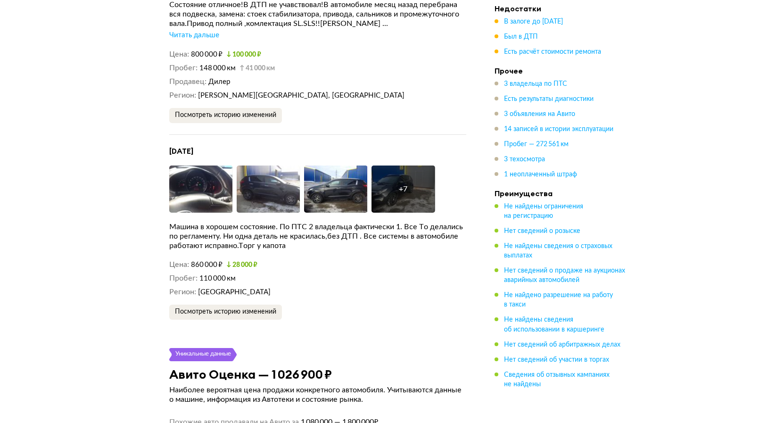
scroll to position [2820, 0]
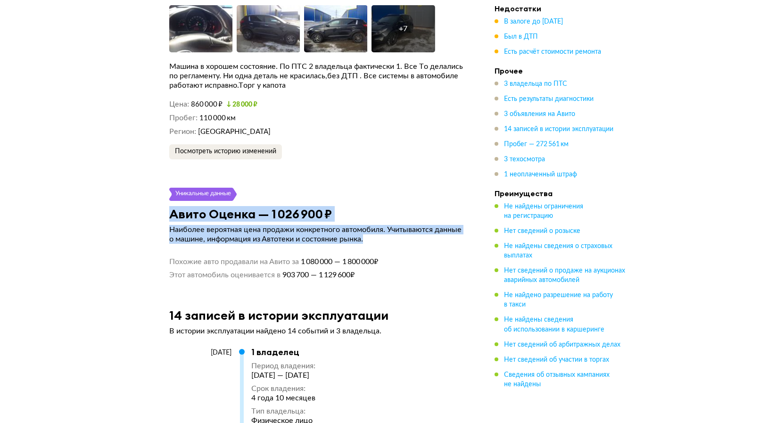
drag, startPoint x: 171, startPoint y: 159, endPoint x: 370, endPoint y: 191, distance: 202.0
click at [370, 191] on article "Уникальные данные Авито Оценка — 1 026 900 ₽ Наиболее вероятная цена продажи ко…" at bounding box center [318, 234] width 320 height 92
click at [285, 206] on h3 "Авито Оценка — 1 026 900 ₽" at bounding box center [250, 213] width 163 height 15
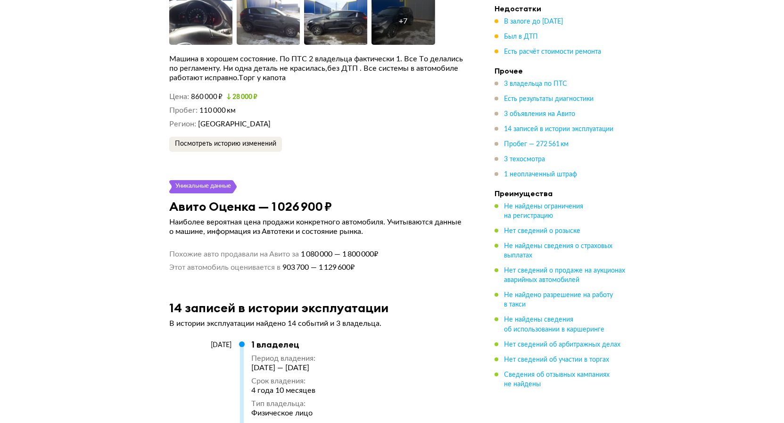
scroll to position [2948, 0]
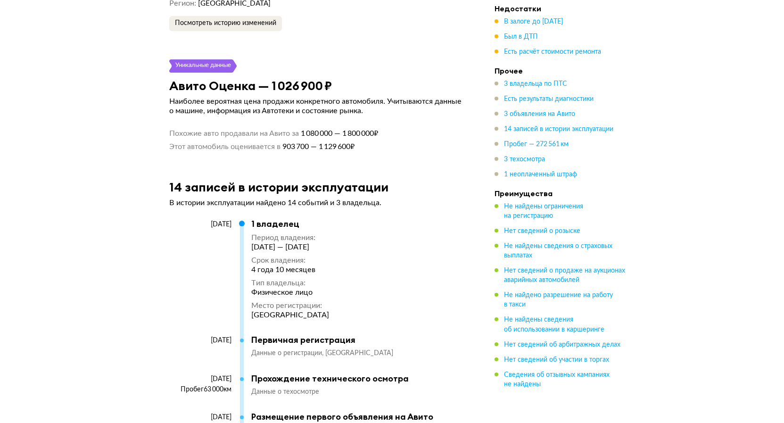
click at [170, 78] on h3 "Авито Оценка — 1 026 900 ₽" at bounding box center [250, 85] width 163 height 15
click at [172, 78] on h3 "Авито Оценка — 1 026 900 ₽" at bounding box center [250, 85] width 163 height 15
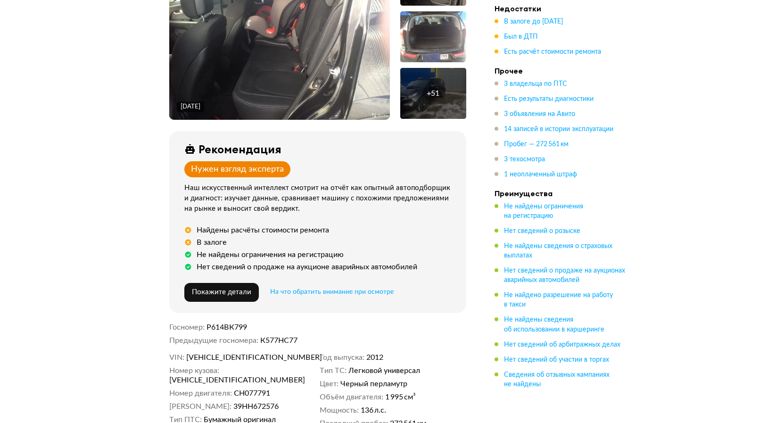
scroll to position [417, 0]
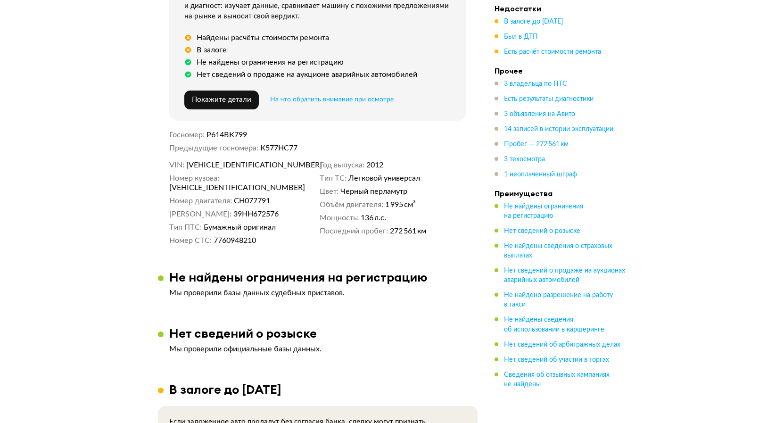
click at [290, 209] on dd "39НН672576" at bounding box center [274, 213] width 82 height 9
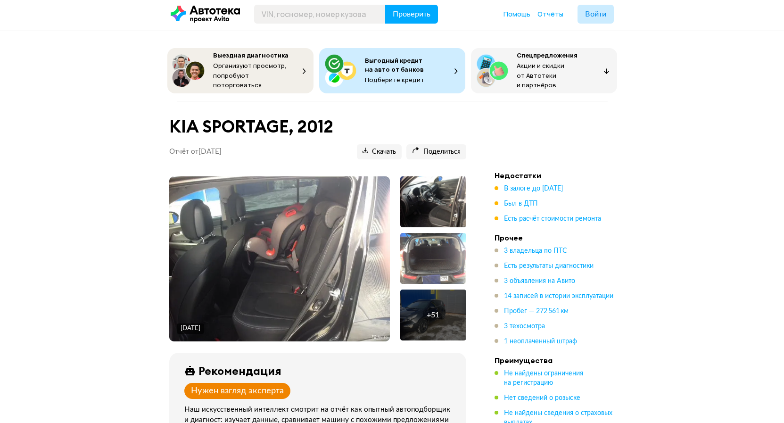
scroll to position [0, 0]
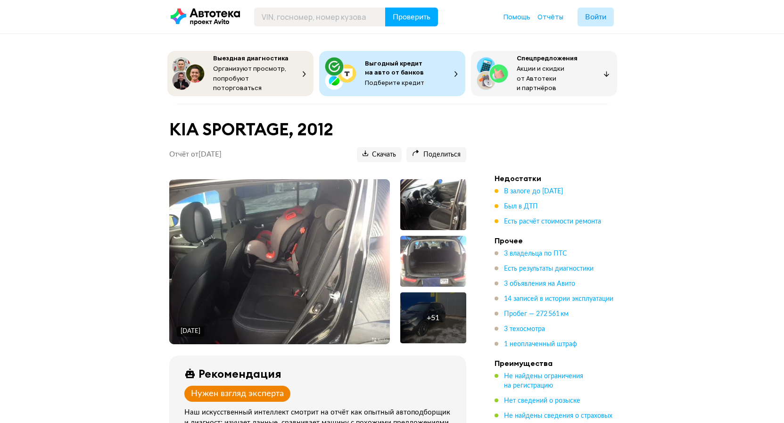
drag, startPoint x: 160, startPoint y: 121, endPoint x: 170, endPoint y: 122, distance: 9.5
click at [170, 122] on div "KIA SPORTAGE, 2012 Отчёт от [DATE] Ccылка на отчёт скопирована Скачать Поделить…" at bounding box center [318, 144] width 320 height 58
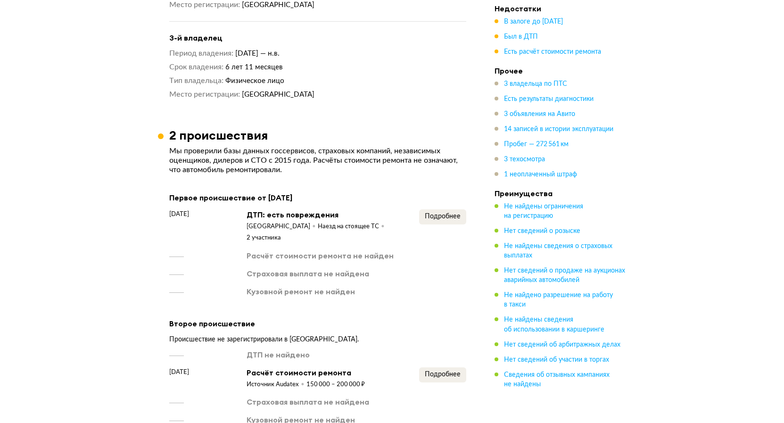
scroll to position [1186, 0]
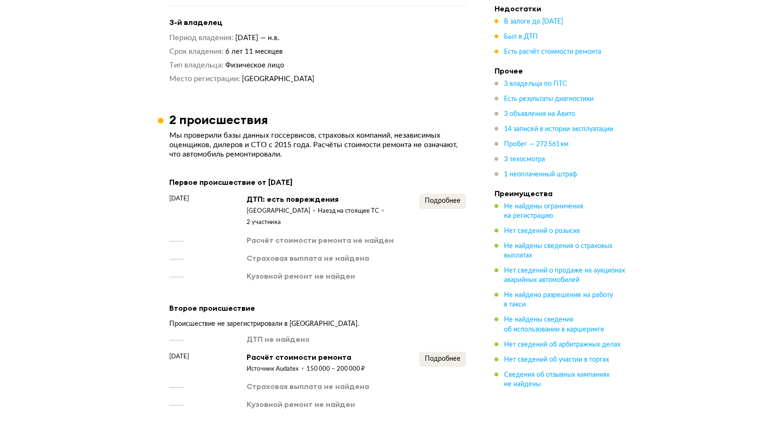
drag, startPoint x: 166, startPoint y: 120, endPoint x: 172, endPoint y: 120, distance: 6.1
click at [172, 120] on article "2 происшествия Мы проверили базы данных госсервисов, страховых компаний, незави…" at bounding box center [318, 260] width 320 height 297
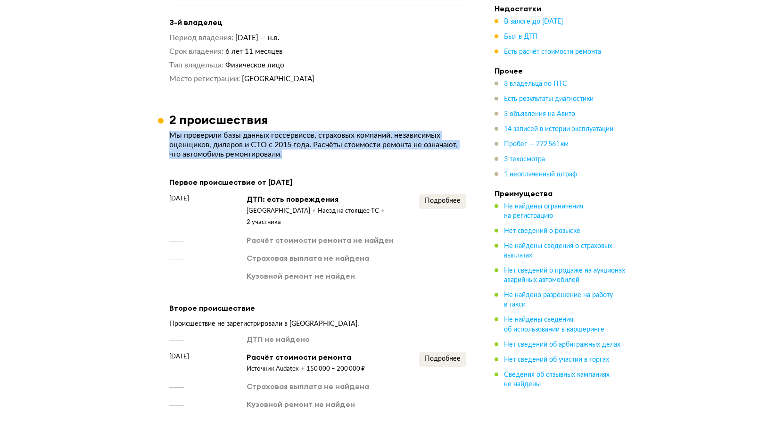
drag, startPoint x: 172, startPoint y: 120, endPoint x: 301, endPoint y: 139, distance: 130.0
click at [301, 139] on p "Мы проверили базы данных госсервисов, страховых компаний, независимых оценщиков…" at bounding box center [317, 145] width 297 height 28
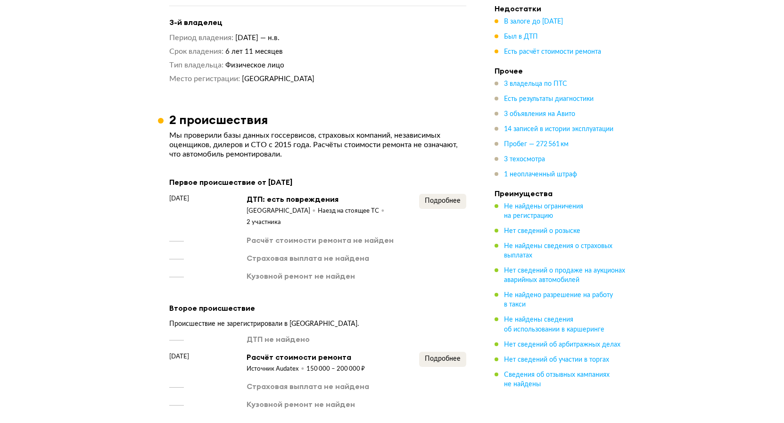
click at [301, 139] on p "Мы проверили базы данных госсервисов, страховых компаний, независимых оценщиков…" at bounding box center [317, 145] width 297 height 28
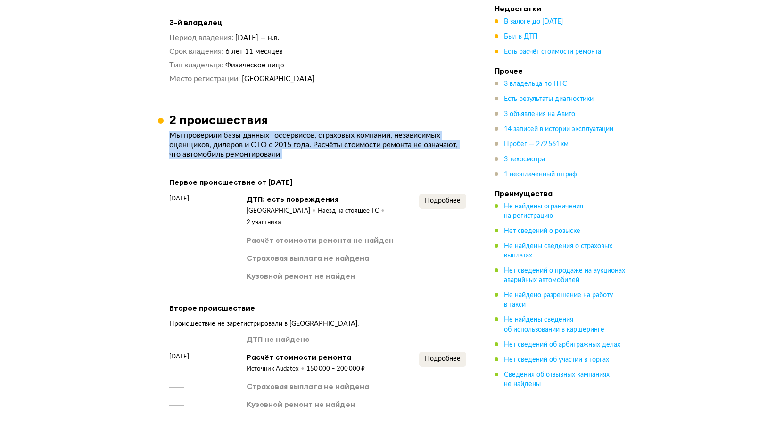
drag, startPoint x: 301, startPoint y: 139, endPoint x: 135, endPoint y: 113, distance: 167.5
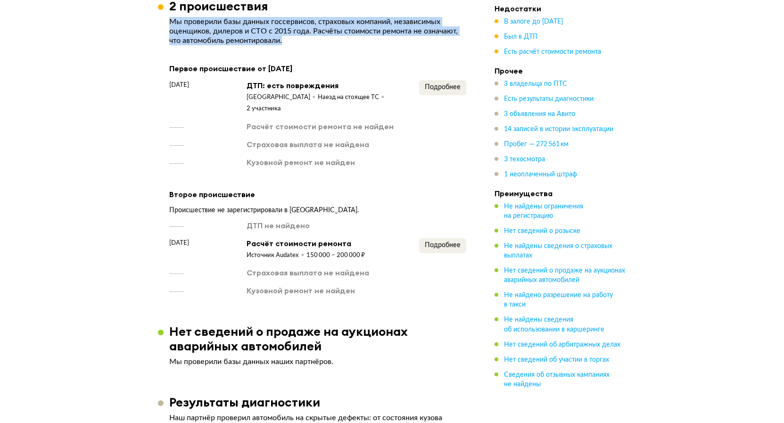
scroll to position [1314, 0]
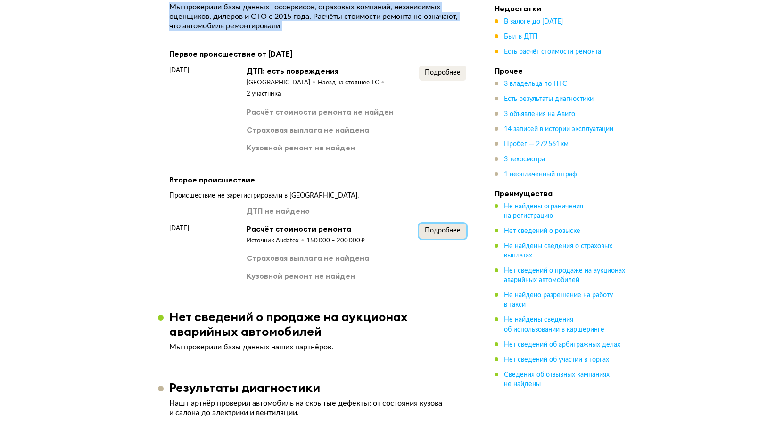
click at [447, 227] on span "Подробнее" at bounding box center [443, 230] width 36 height 7
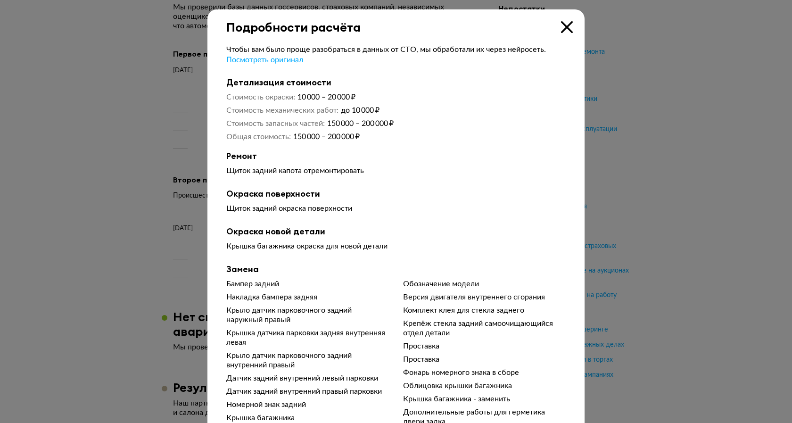
click at [561, 27] on icon at bounding box center [567, 27] width 12 height 12
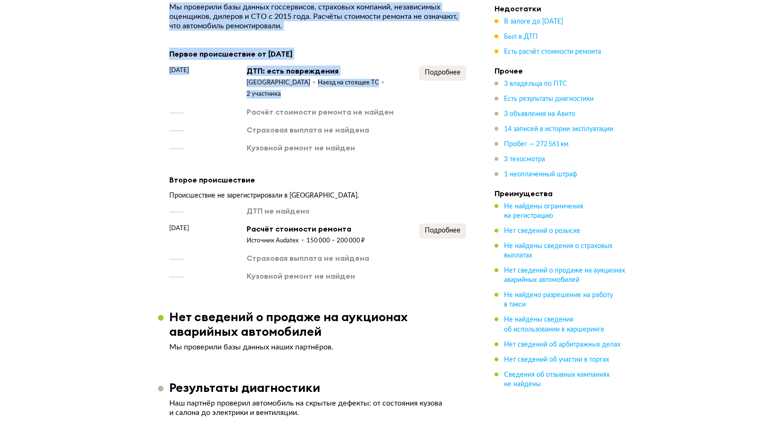
drag, startPoint x: 361, startPoint y: 253, endPoint x: 145, endPoint y: 160, distance: 234.8
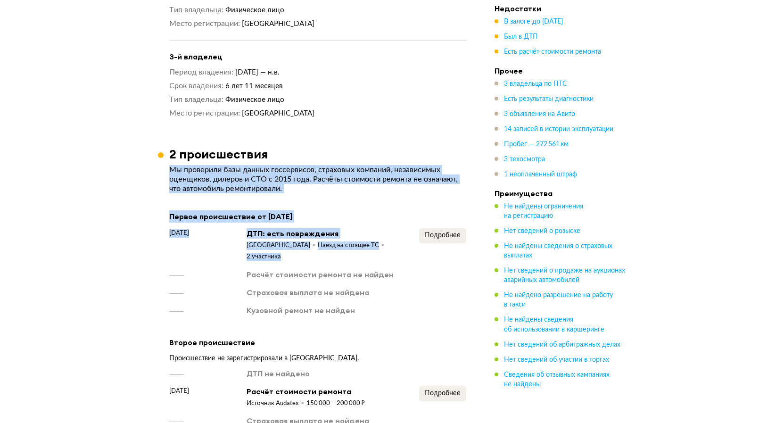
scroll to position [1154, 0]
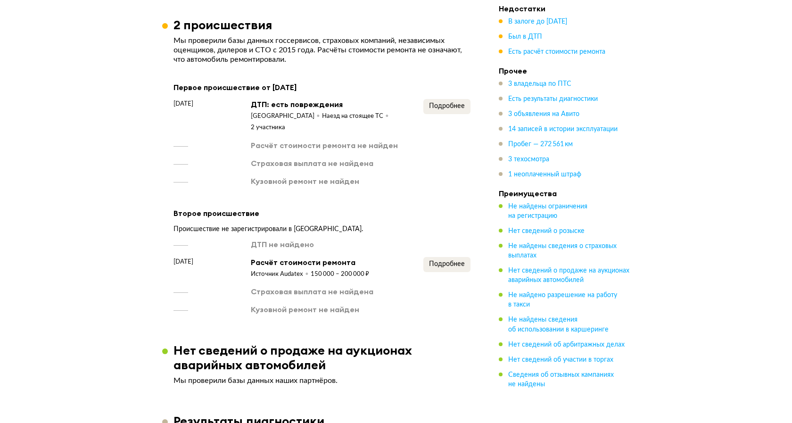
scroll to position [1282, 0]
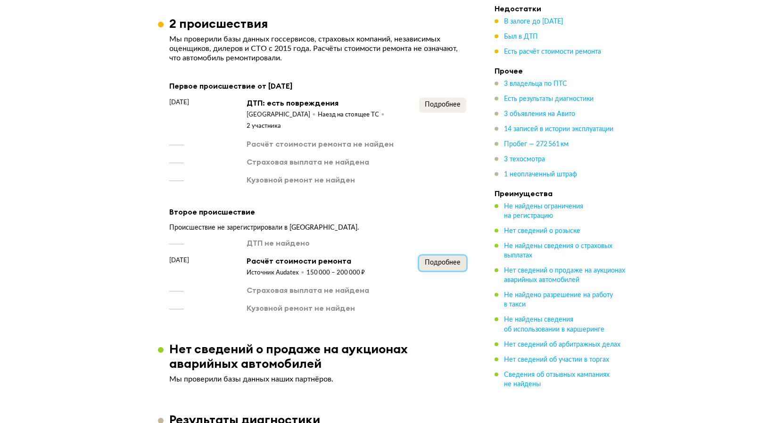
click at [447, 259] on span "Подробнее" at bounding box center [443, 262] width 36 height 7
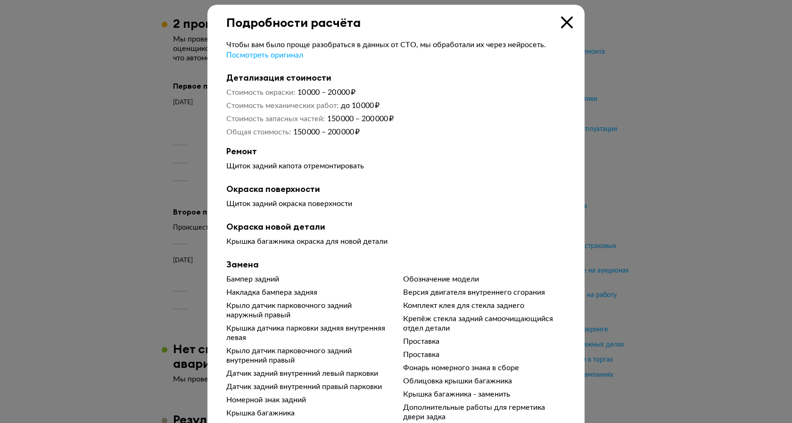
scroll to position [0, 0]
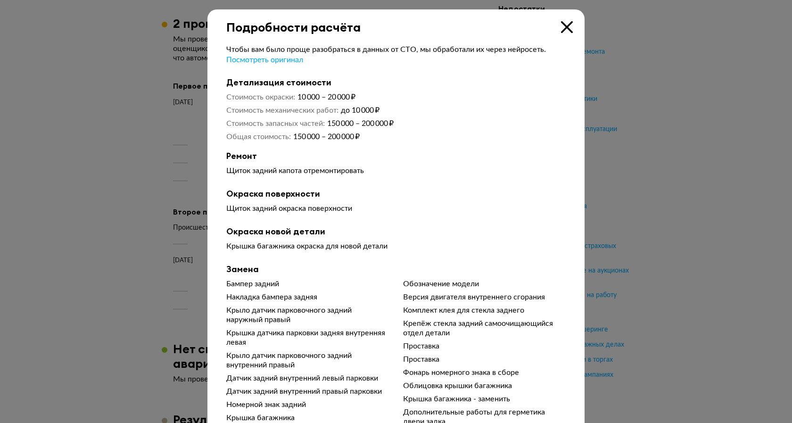
click at [561, 26] on icon at bounding box center [567, 27] width 12 height 12
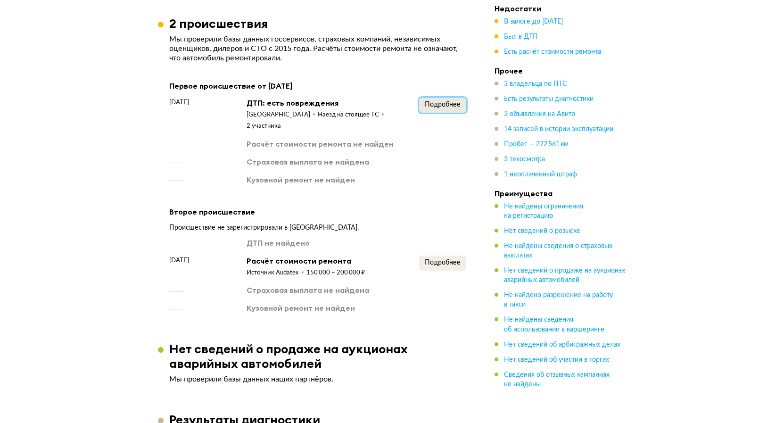
click at [441, 101] on span "Подробнее" at bounding box center [443, 104] width 36 height 7
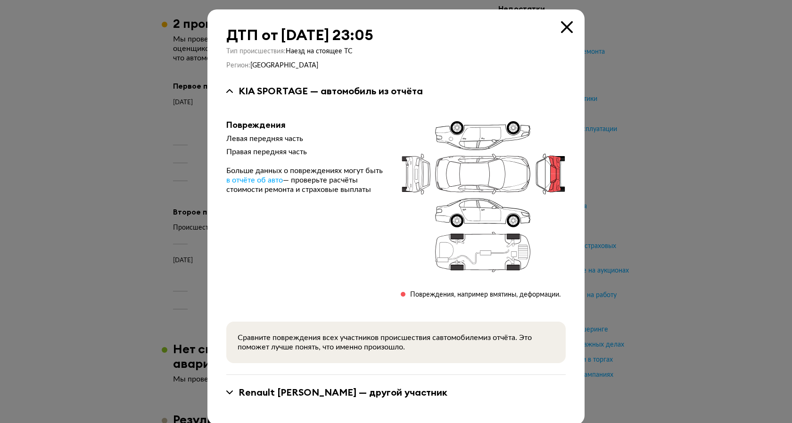
click at [565, 24] on icon at bounding box center [567, 27] width 12 height 12
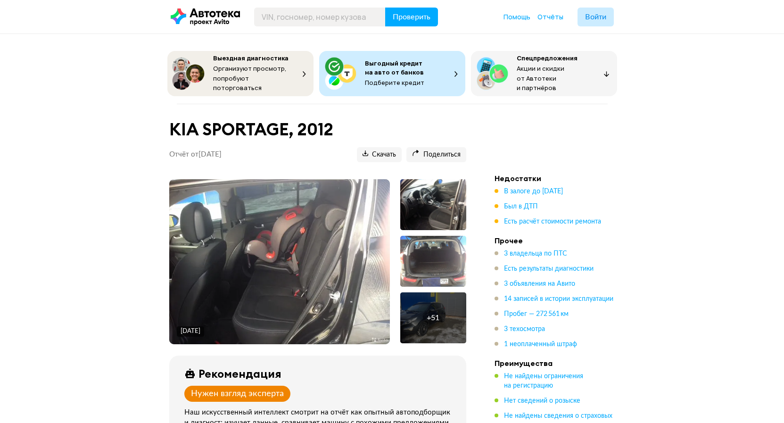
drag, startPoint x: 420, startPoint y: 357, endPoint x: 388, endPoint y: 172, distance: 187.4
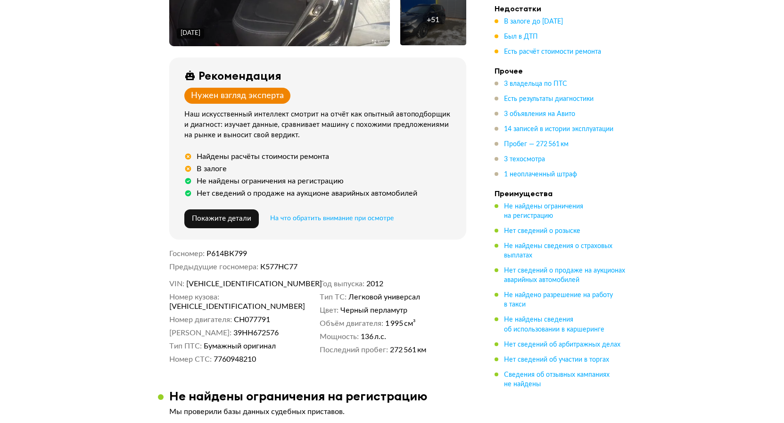
scroll to position [320, 0]
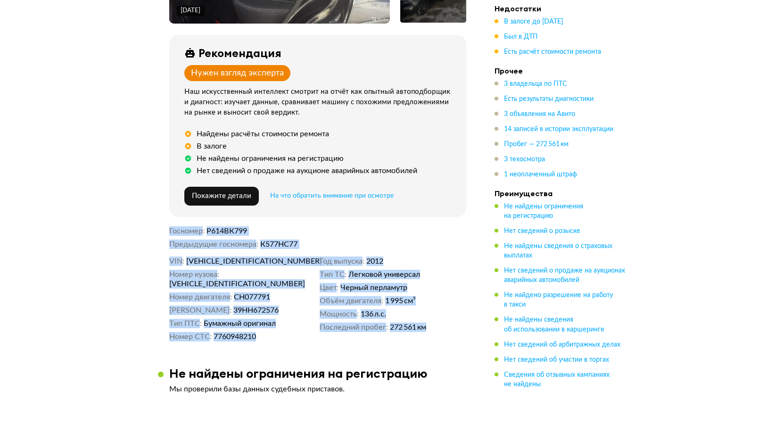
drag, startPoint x: 169, startPoint y: 225, endPoint x: 429, endPoint y: 321, distance: 277.0
click at [429, 321] on div "[DATE] + 51 Рекомендация Нужен взгляд эксперта Наш искусственный интеллект смот…" at bounding box center [318, 105] width 320 height 492
click at [429, 322] on dd "272 561 км" at bounding box center [428, 326] width 76 height 9
drag, startPoint x: 429, startPoint y: 321, endPoint x: 165, endPoint y: 227, distance: 280.4
click at [165, 227] on div "[DATE] + 51 Рекомендация Нужен взгляд эксперта Наш искусственный интеллект смот…" at bounding box center [318, 105] width 320 height 492
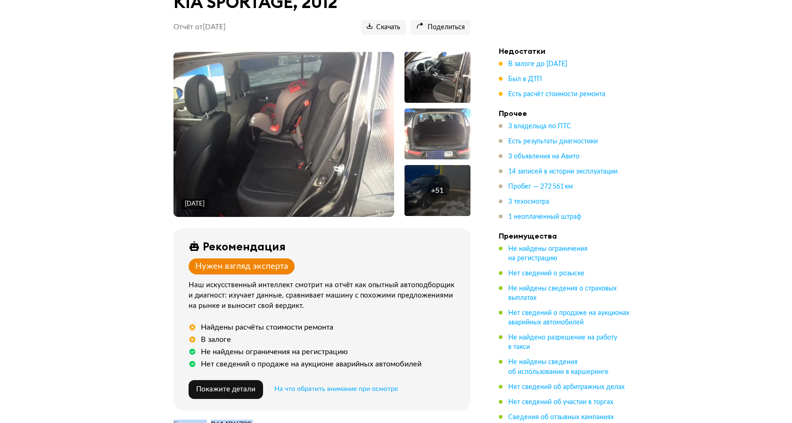
scroll to position [64, 0]
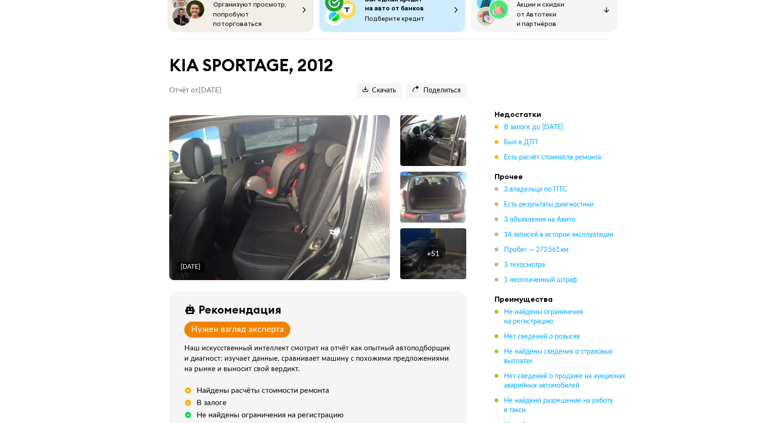
click at [317, 167] on img at bounding box center [279, 197] width 221 height 165
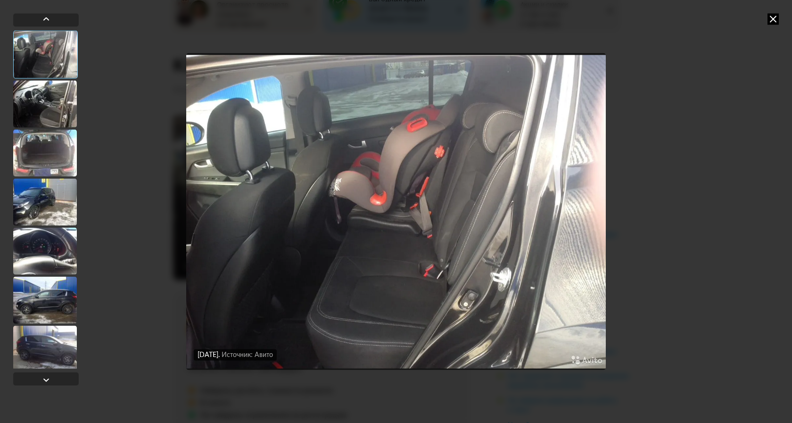
click at [45, 113] on div at bounding box center [45, 103] width 64 height 47
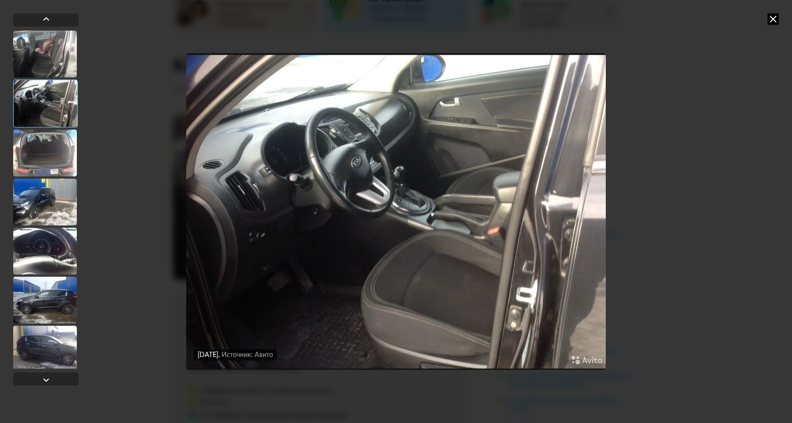
click at [53, 248] on div at bounding box center [45, 250] width 64 height 47
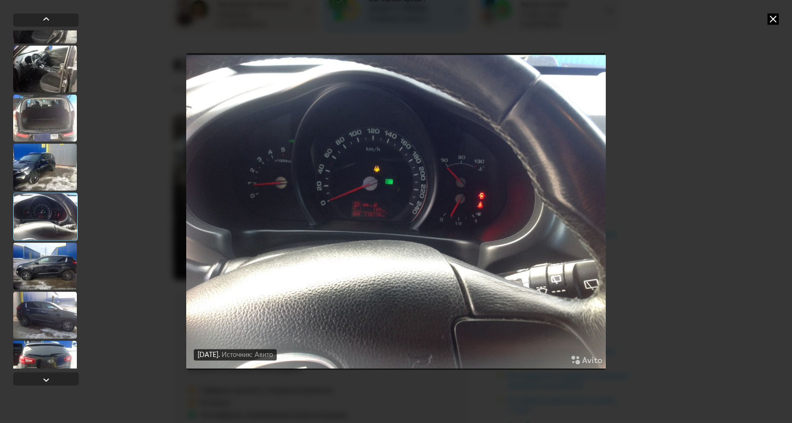
scroll to position [53, 0]
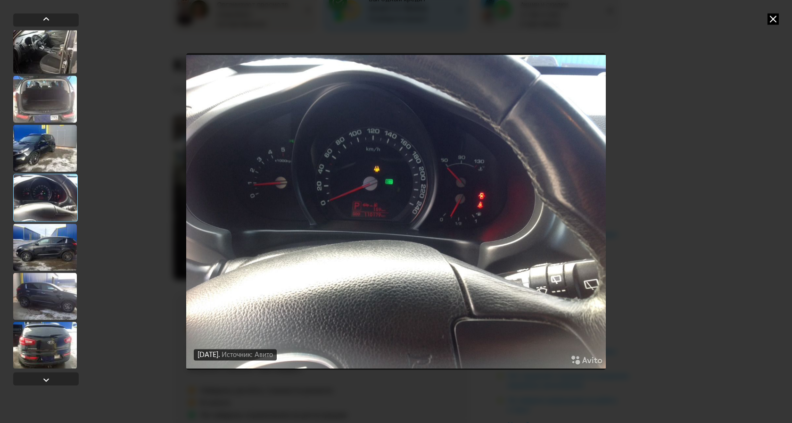
click at [53, 246] on div at bounding box center [45, 246] width 64 height 47
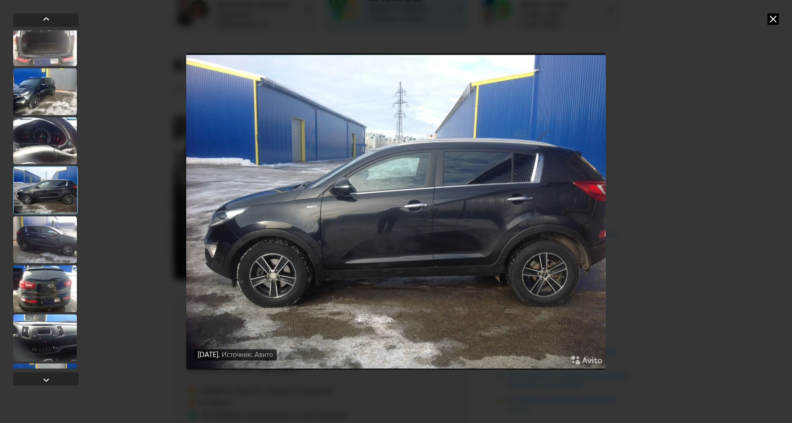
scroll to position [132, 0]
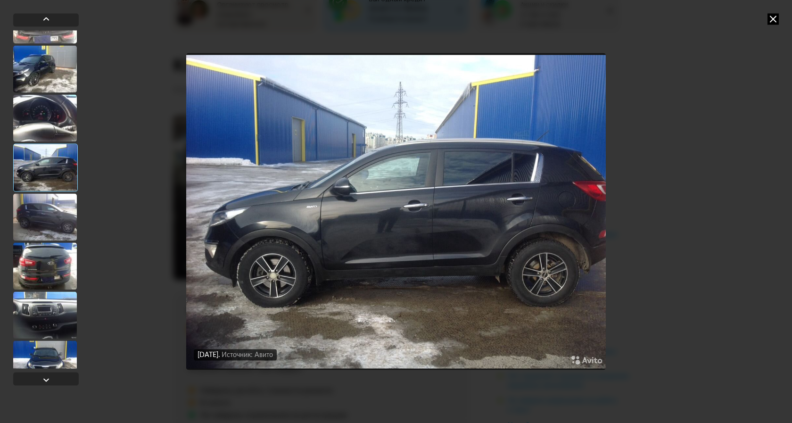
click at [53, 264] on div at bounding box center [45, 265] width 64 height 47
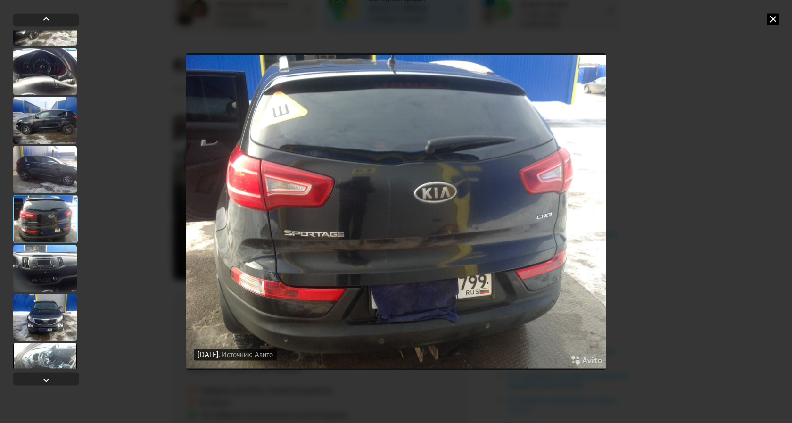
scroll to position [185, 0]
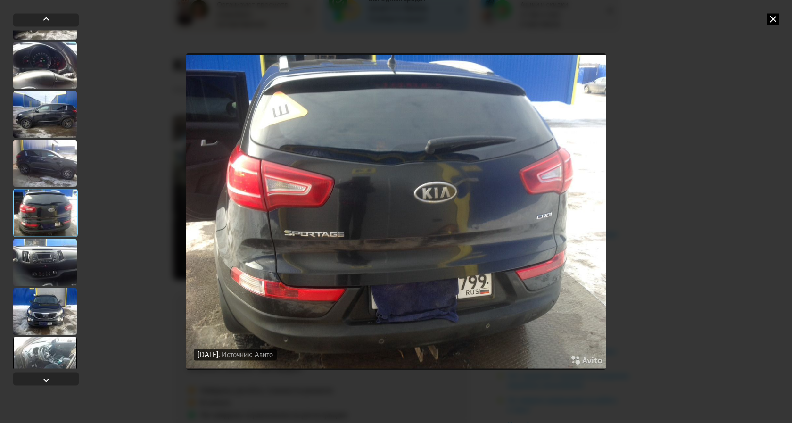
click at [53, 265] on div at bounding box center [45, 261] width 64 height 47
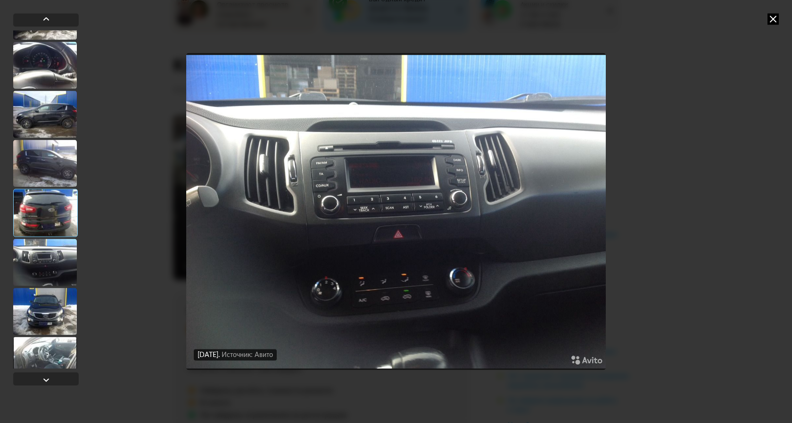
drag, startPoint x: 53, startPoint y: 308, endPoint x: 50, endPoint y: 321, distance: 14.0
click at [50, 320] on div at bounding box center [45, 310] width 64 height 47
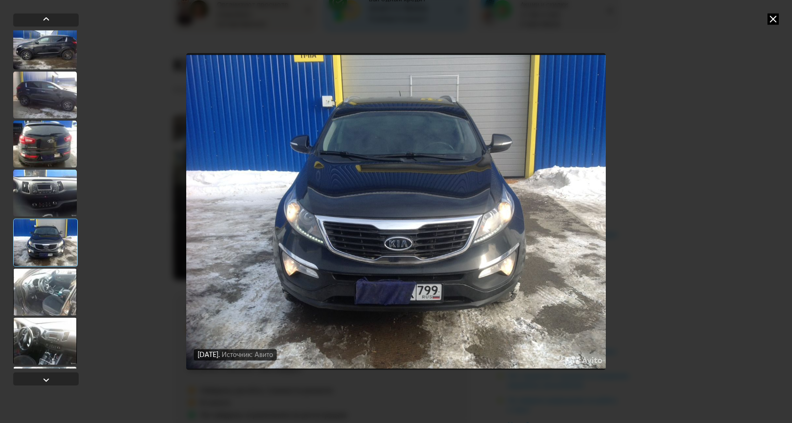
scroll to position [264, 0]
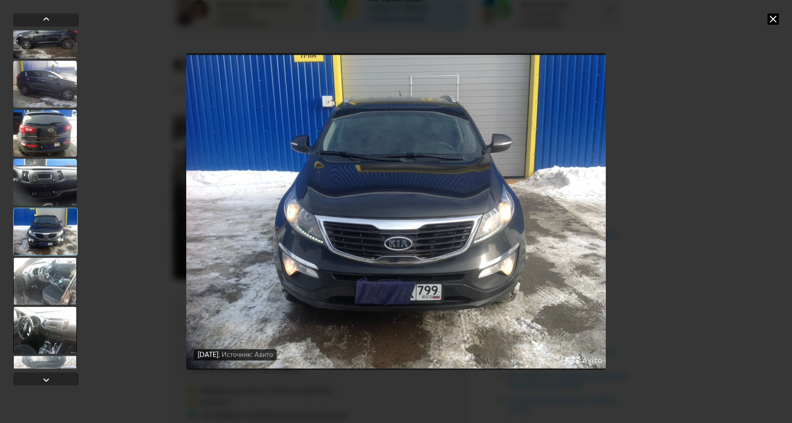
click at [51, 315] on div at bounding box center [45, 329] width 64 height 47
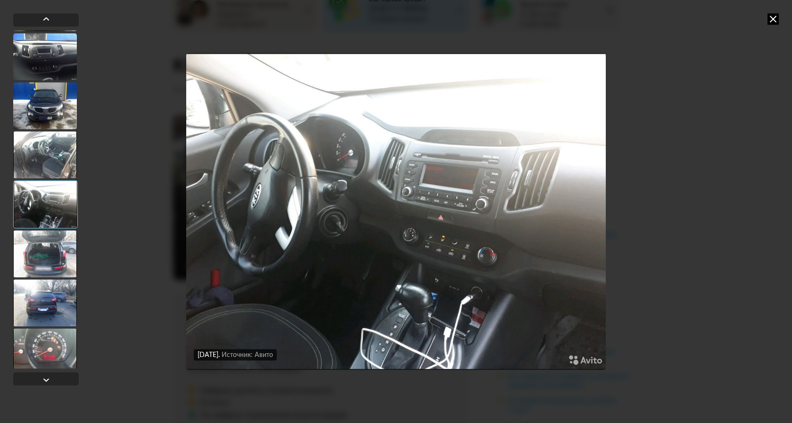
scroll to position [396, 0]
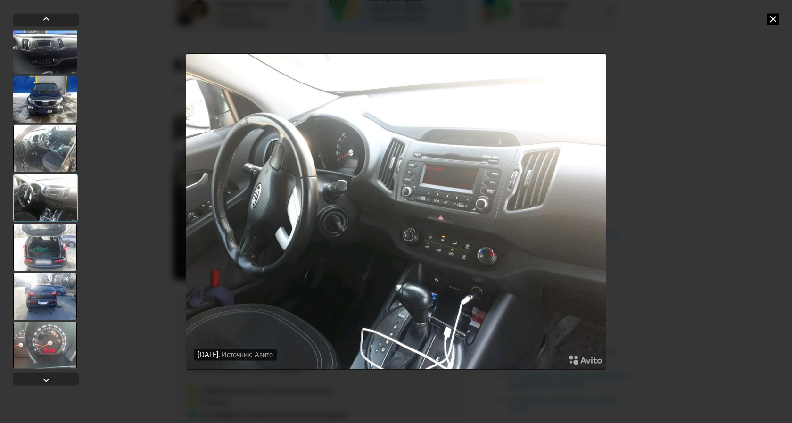
click at [52, 282] on div at bounding box center [45, 295] width 64 height 47
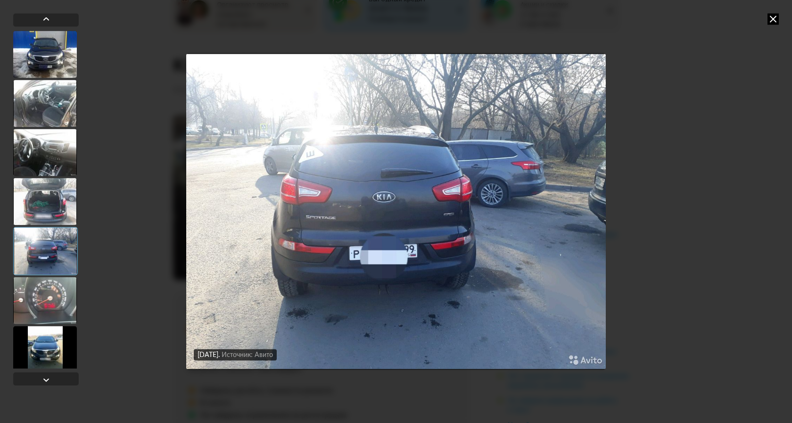
scroll to position [449, 0]
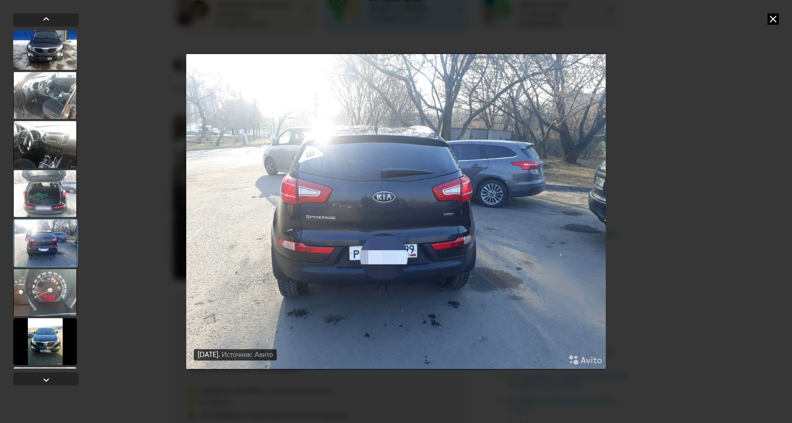
click at [57, 303] on div at bounding box center [45, 292] width 64 height 47
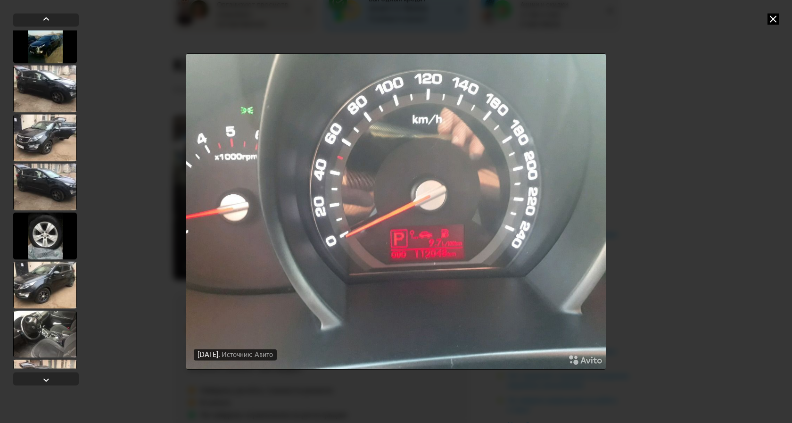
scroll to position [1003, 0]
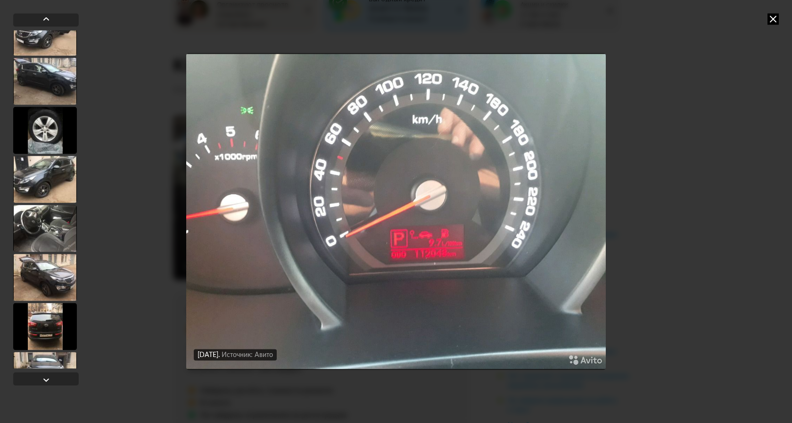
click at [42, 223] on div at bounding box center [45, 228] width 64 height 47
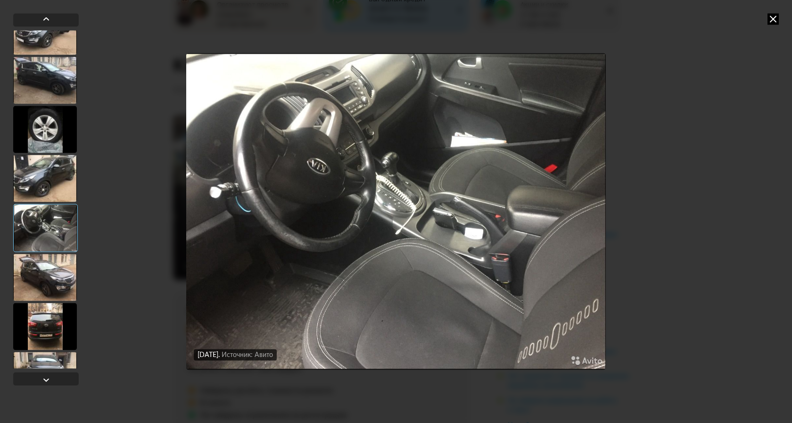
scroll to position [1002, 0]
click at [44, 279] on div at bounding box center [45, 277] width 64 height 47
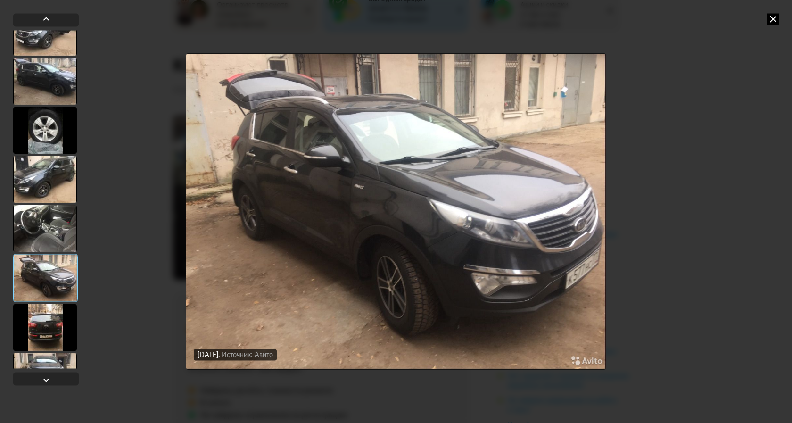
scroll to position [1028, 0]
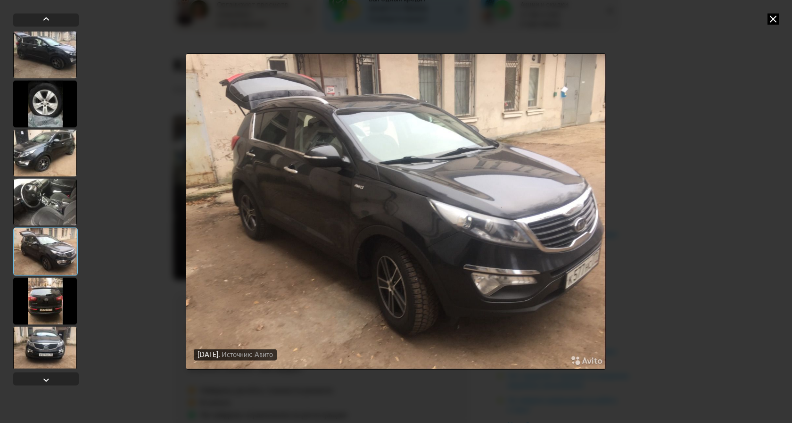
click at [49, 301] on div at bounding box center [45, 300] width 64 height 47
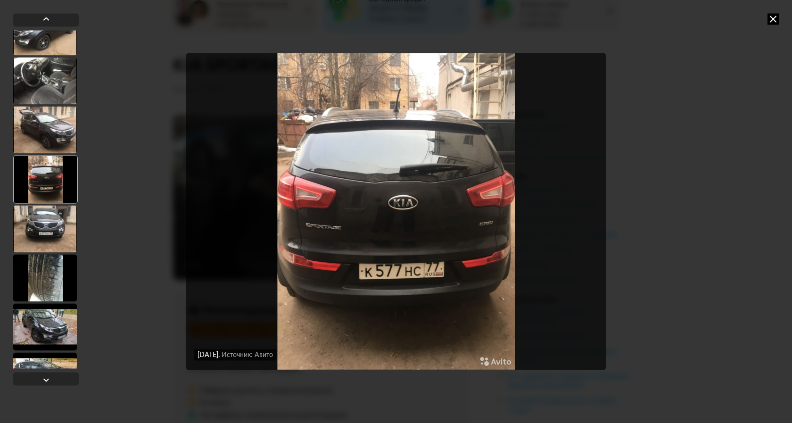
scroll to position [1160, 0]
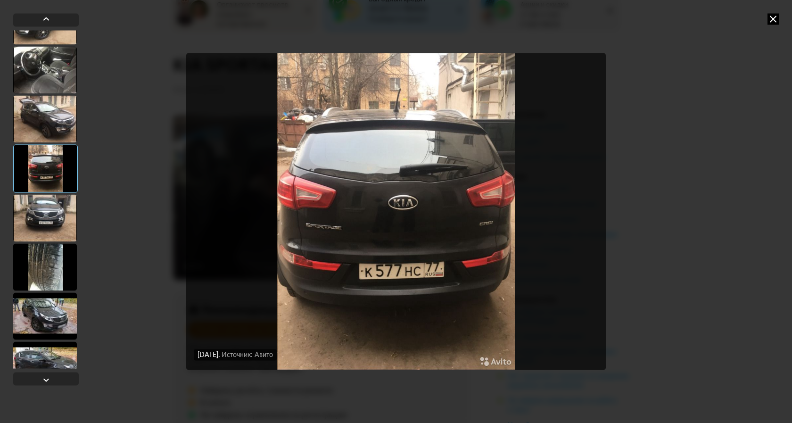
click at [49, 317] on div at bounding box center [45, 315] width 64 height 47
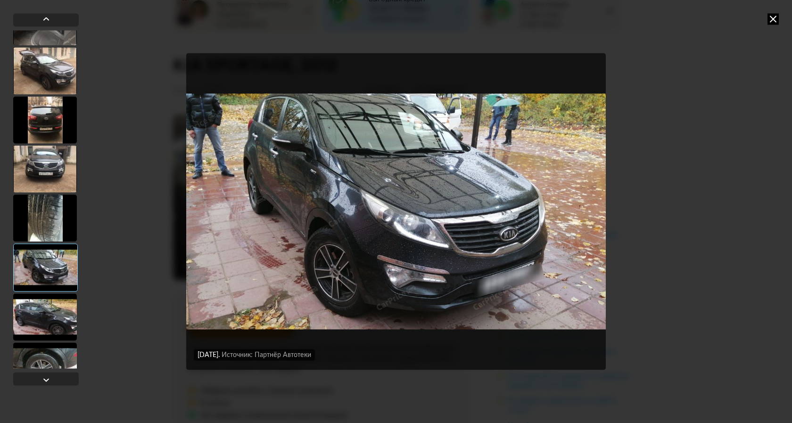
scroll to position [1213, 0]
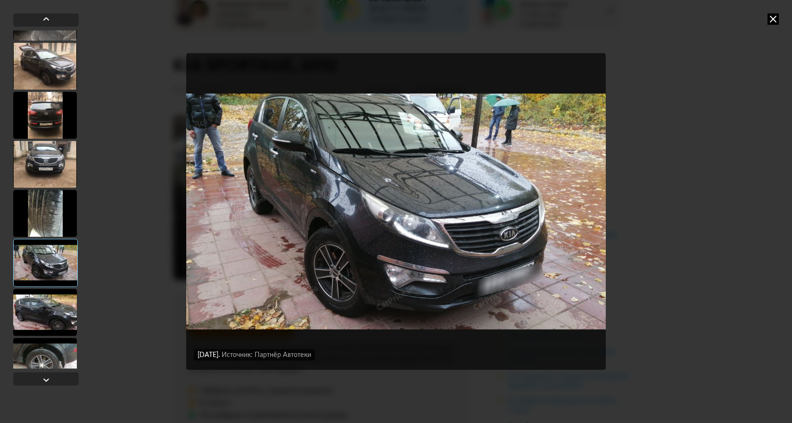
click at [57, 312] on div at bounding box center [45, 311] width 64 height 47
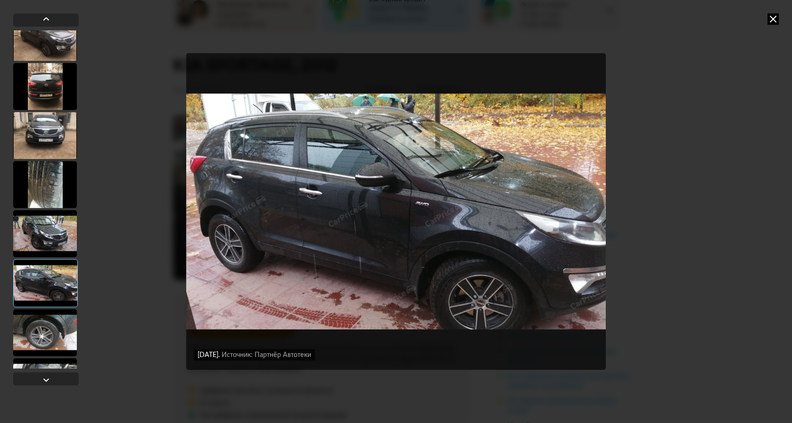
scroll to position [1266, 0]
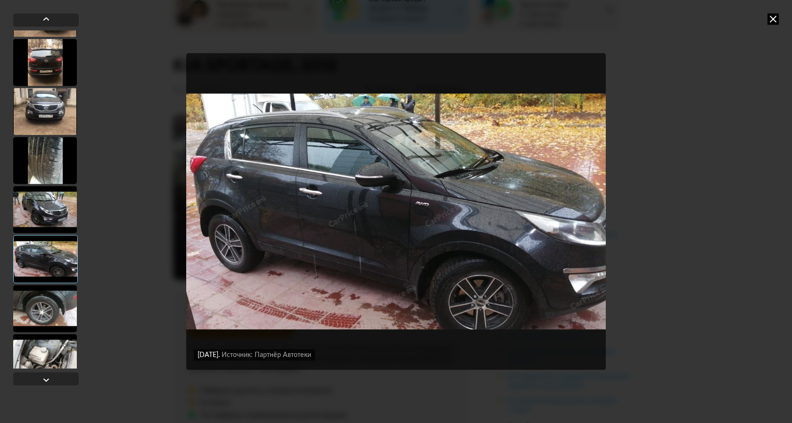
click at [57, 312] on div at bounding box center [45, 308] width 64 height 47
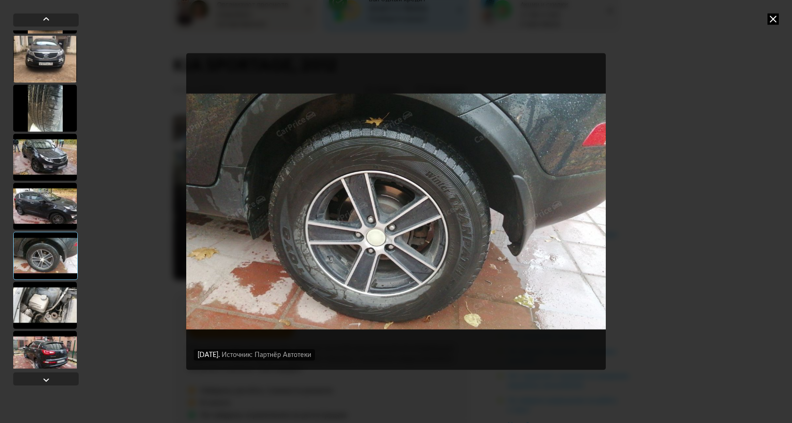
scroll to position [1319, 0]
click at [57, 307] on div at bounding box center [45, 304] width 64 height 47
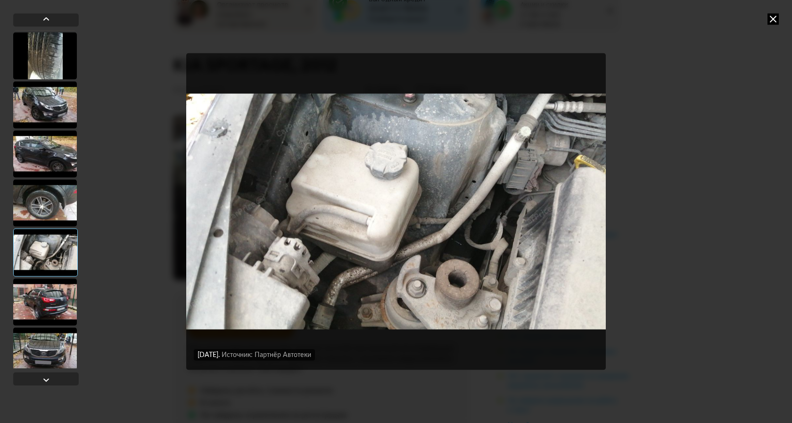
scroll to position [1371, 0]
click at [57, 302] on div at bounding box center [45, 300] width 64 height 47
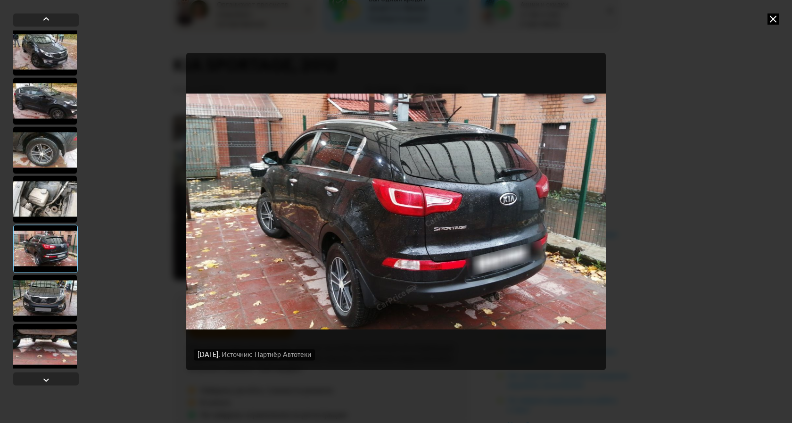
scroll to position [1424, 0]
click at [57, 302] on div at bounding box center [45, 296] width 64 height 47
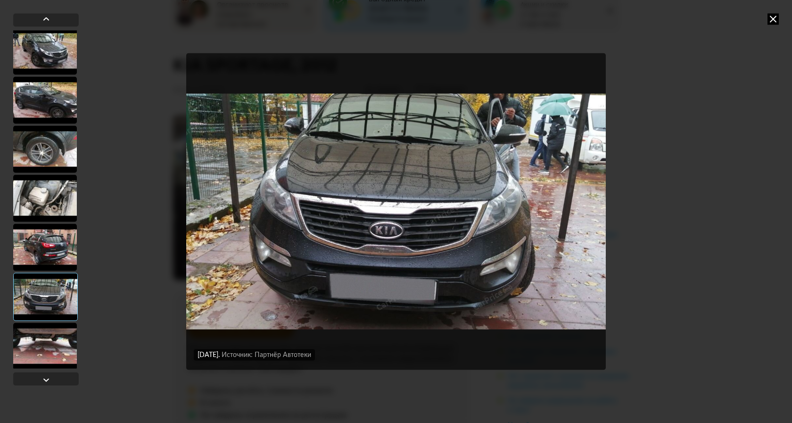
scroll to position [1451, 0]
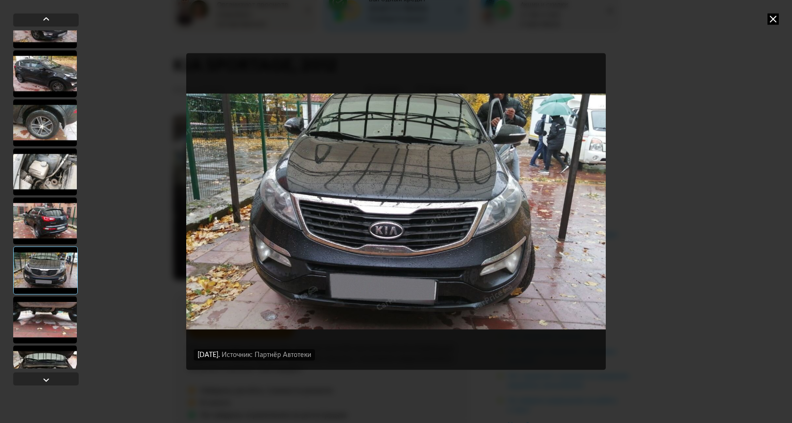
click at [57, 302] on div at bounding box center [45, 319] width 64 height 47
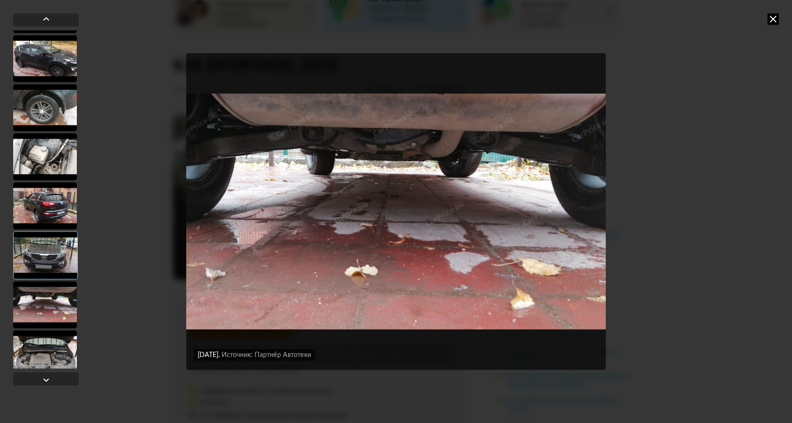
scroll to position [1503, 0]
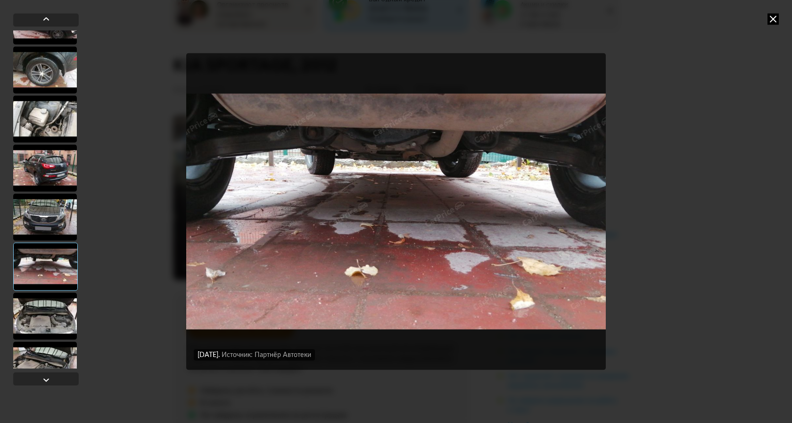
click at [57, 311] on div at bounding box center [45, 315] width 64 height 47
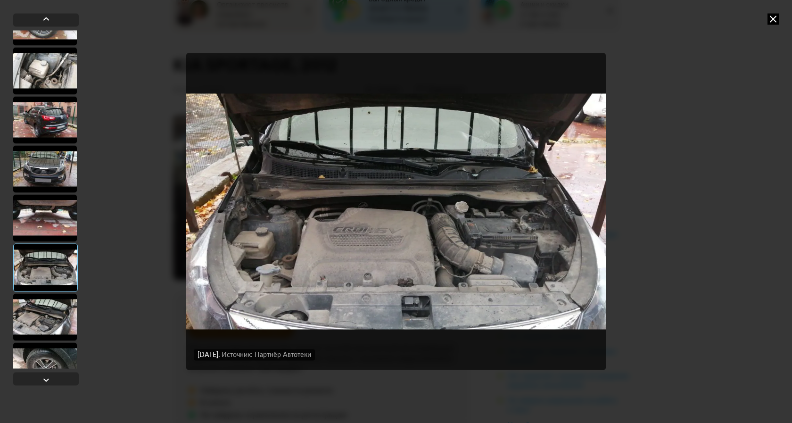
scroll to position [1556, 0]
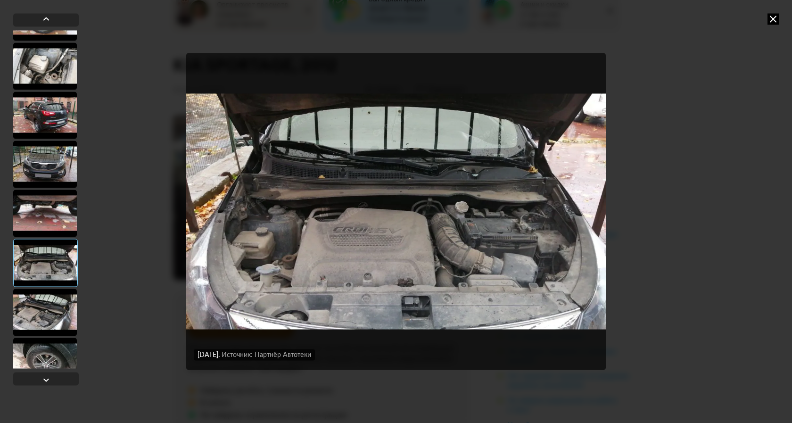
click at [51, 304] on div at bounding box center [45, 311] width 64 height 47
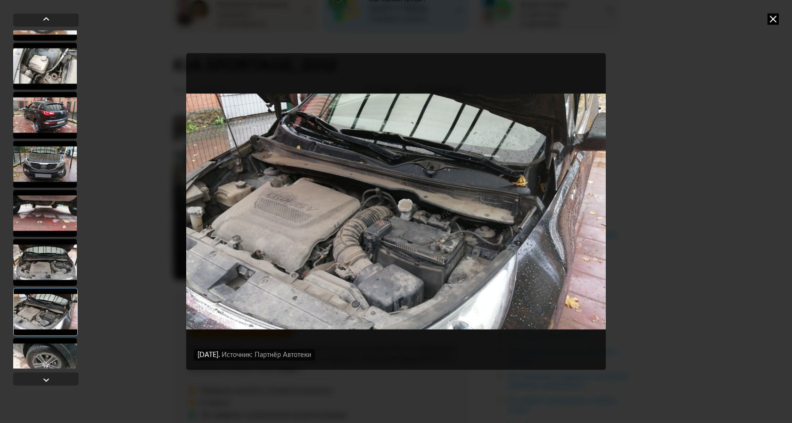
scroll to position [1609, 0]
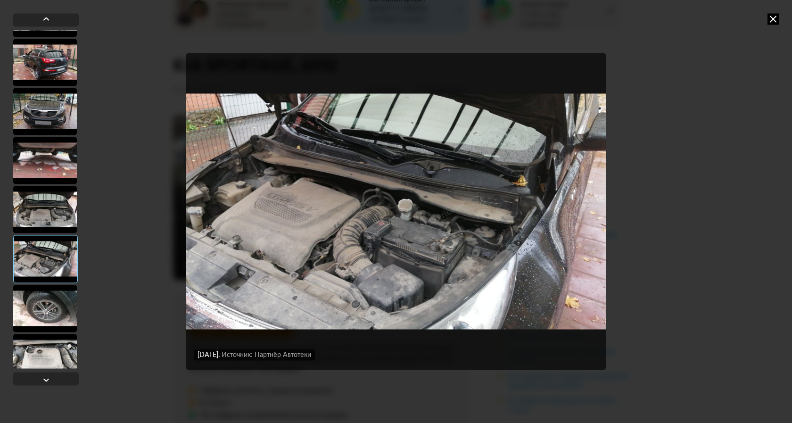
click at [51, 304] on div at bounding box center [45, 308] width 64 height 47
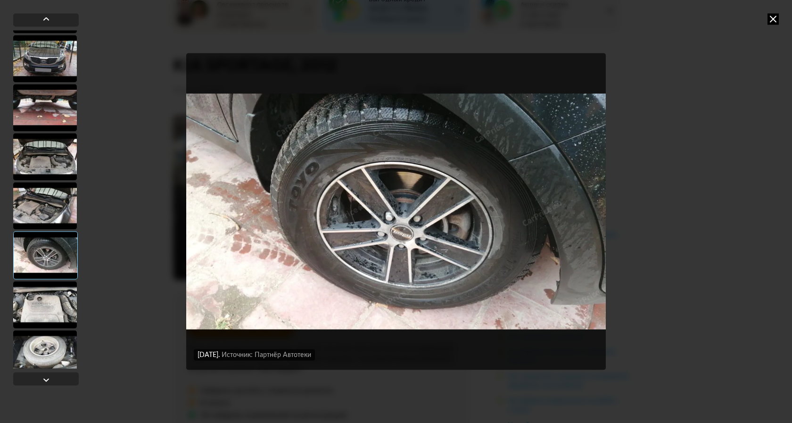
click at [51, 304] on div at bounding box center [45, 304] width 64 height 47
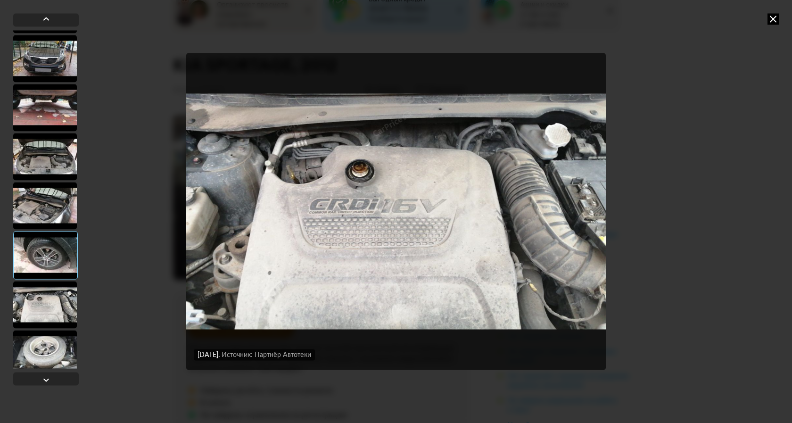
scroll to position [1714, 0]
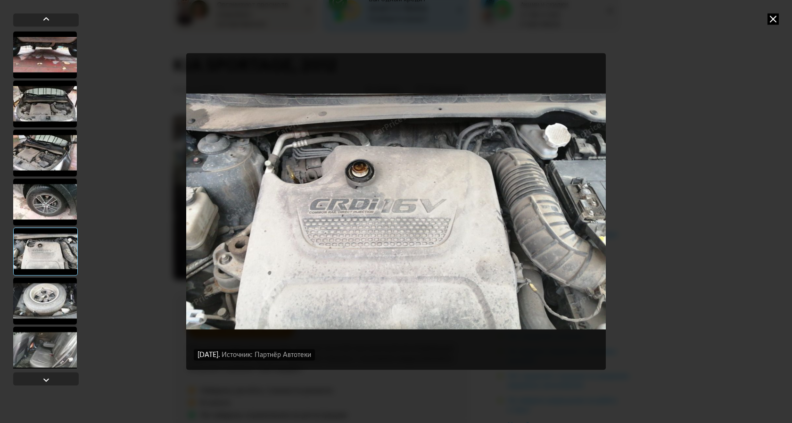
click at [51, 304] on div at bounding box center [45, 300] width 64 height 47
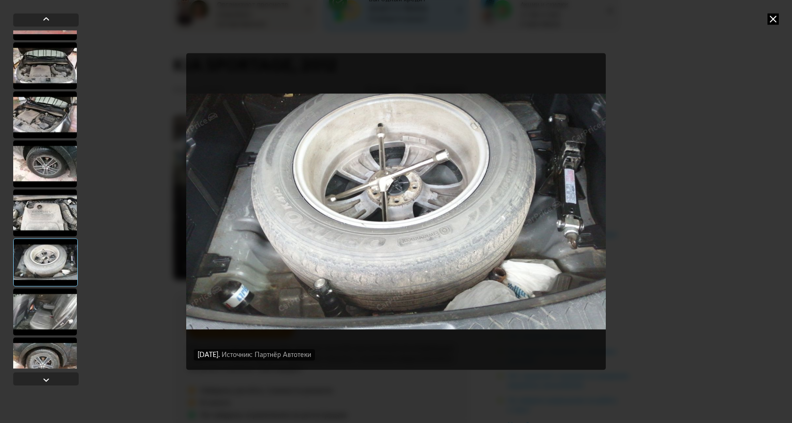
scroll to position [1794, 0]
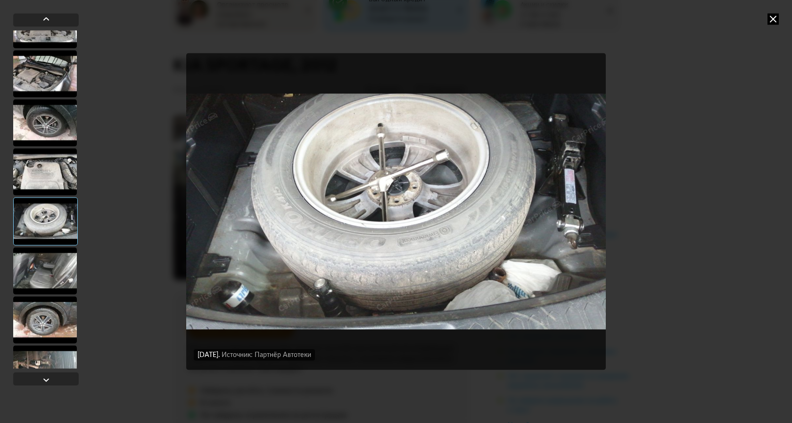
click at [41, 273] on div at bounding box center [45, 270] width 64 height 47
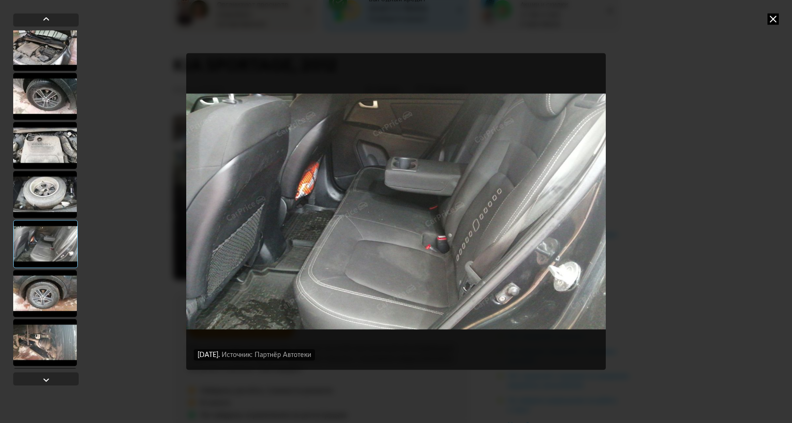
scroll to position [1846, 0]
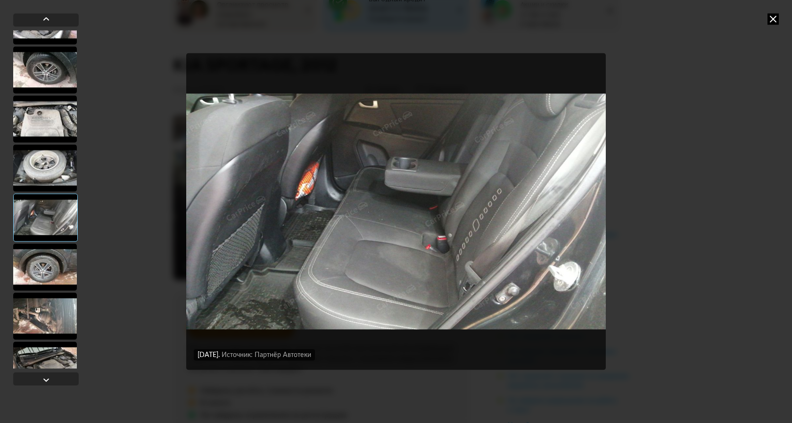
click at [43, 264] on div at bounding box center [45, 266] width 64 height 47
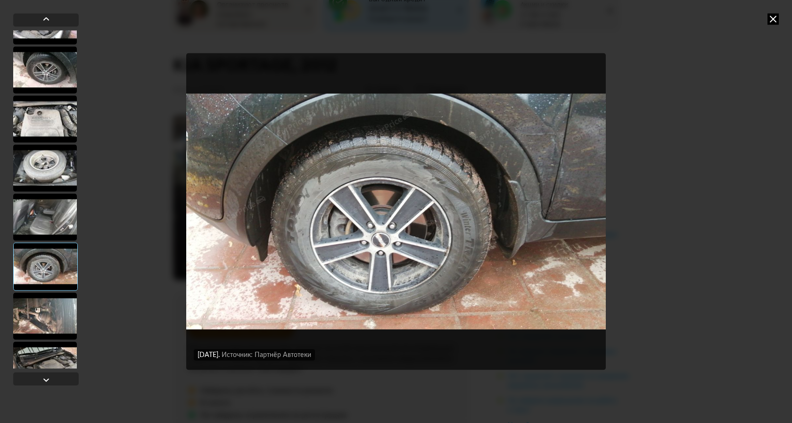
click at [46, 313] on div at bounding box center [45, 315] width 64 height 47
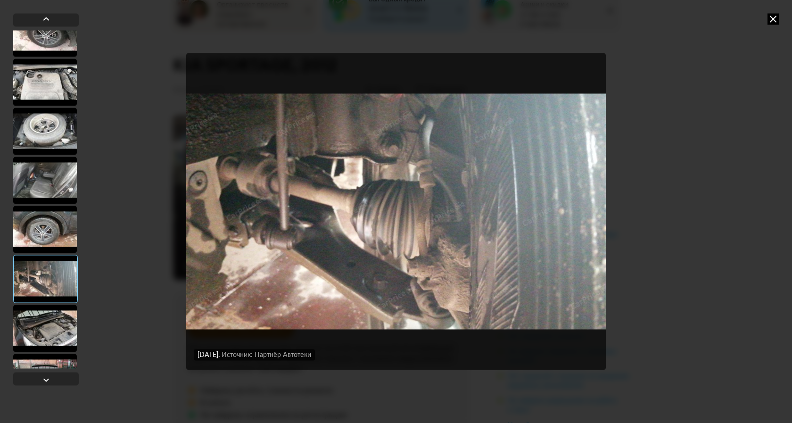
scroll to position [1899, 0]
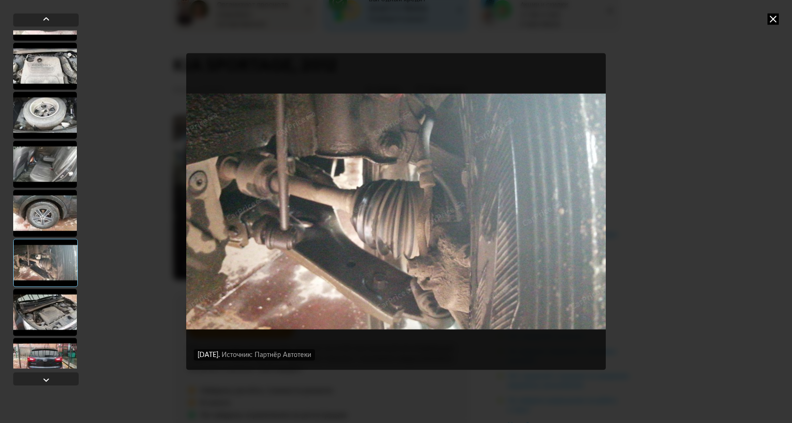
click at [47, 302] on div at bounding box center [45, 311] width 64 height 47
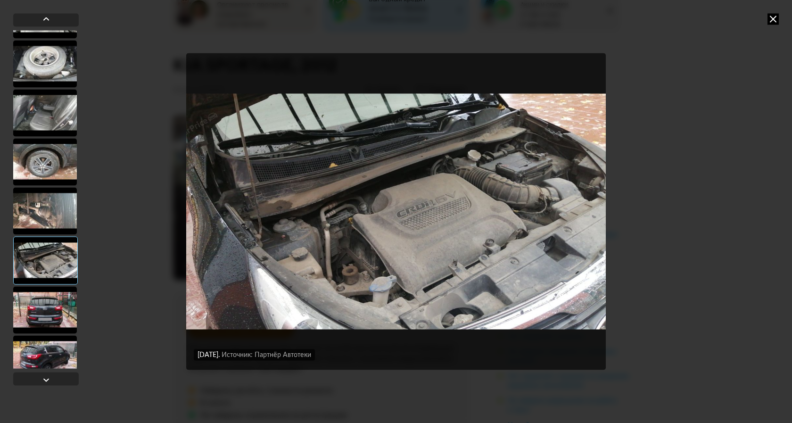
scroll to position [1952, 0]
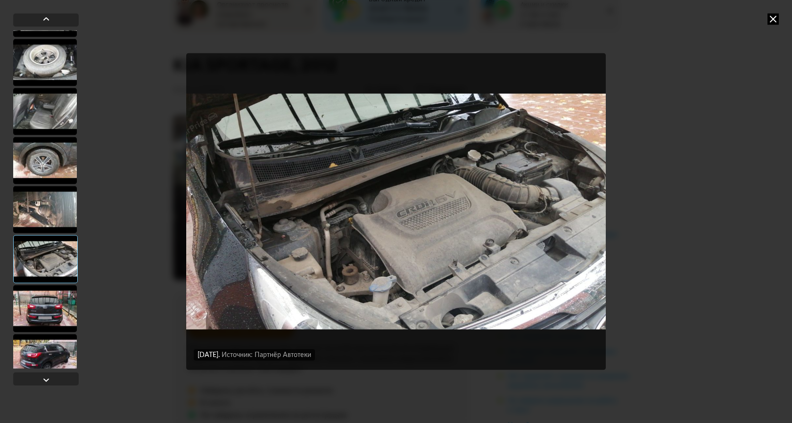
click at [47, 302] on div at bounding box center [45, 308] width 64 height 47
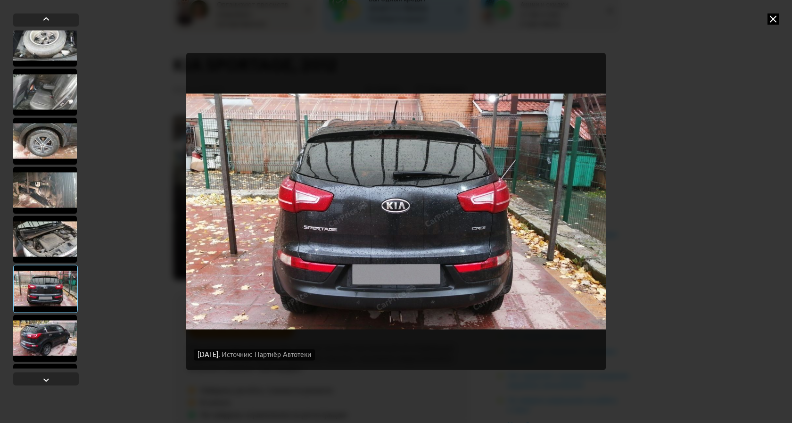
scroll to position [1978, 0]
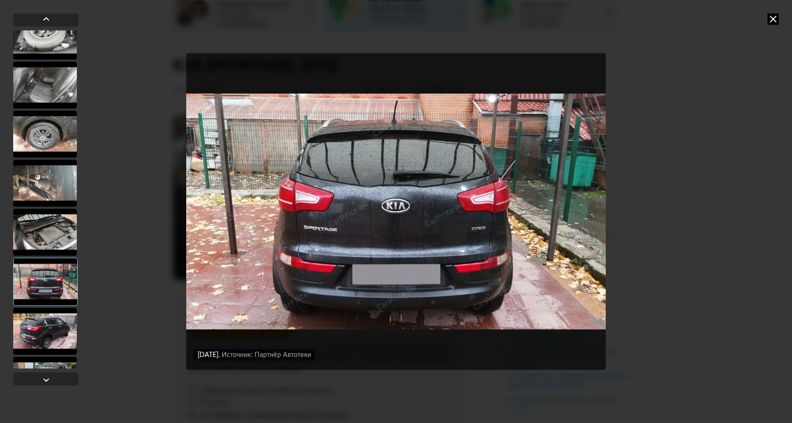
click at [44, 322] on div at bounding box center [45, 330] width 64 height 47
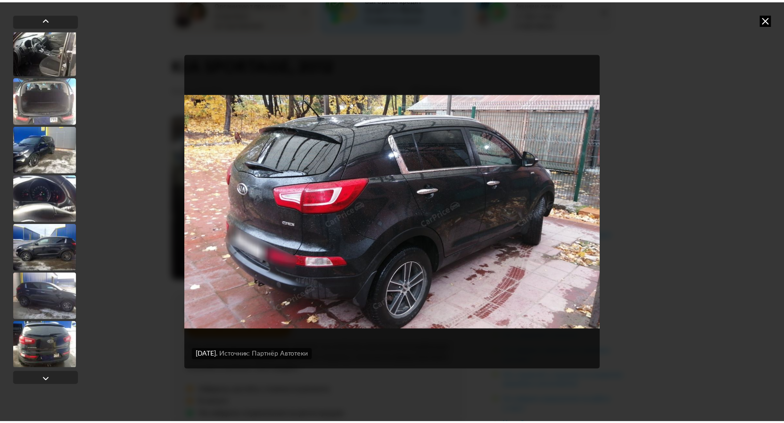
scroll to position [0, 0]
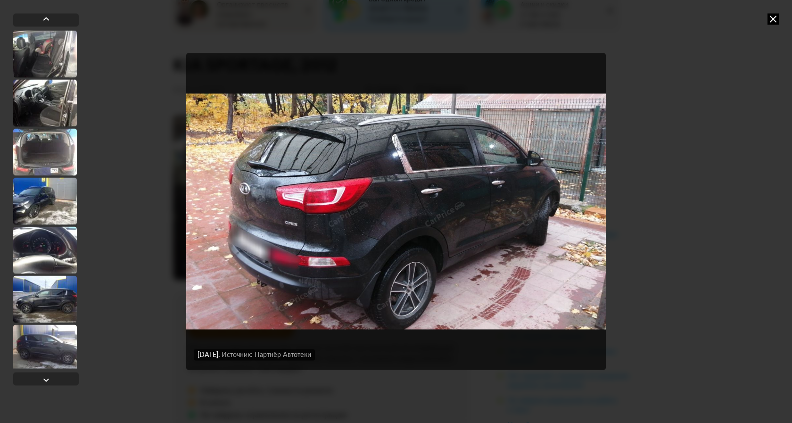
click at [773, 21] on icon at bounding box center [772, 18] width 11 height 11
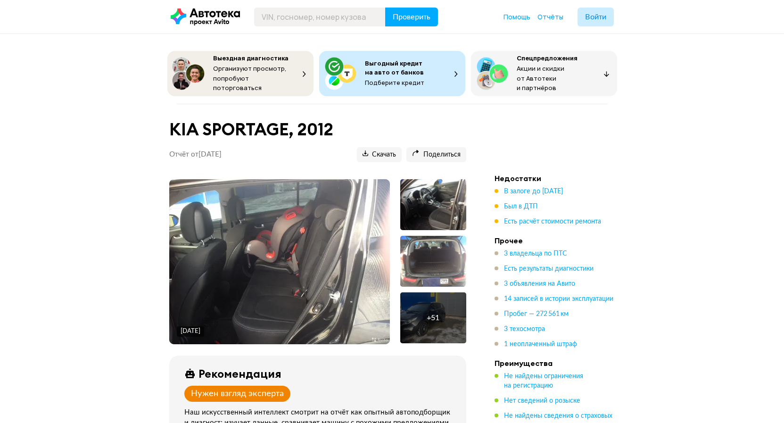
click at [172, 123] on h1 "KIA SPORTAGE, 2012" at bounding box center [317, 129] width 297 height 20
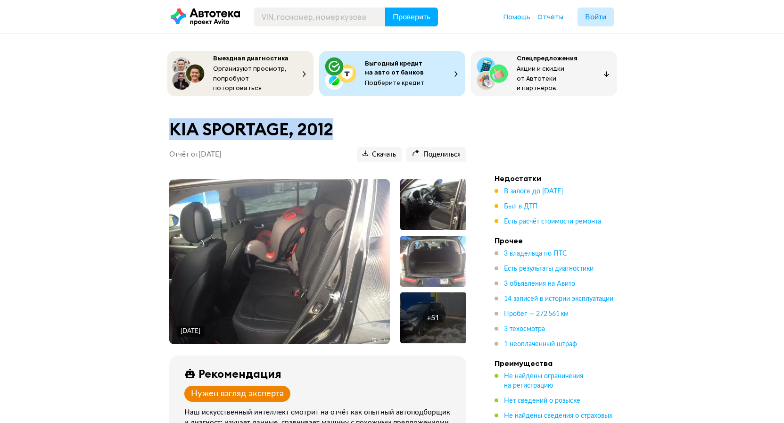
drag, startPoint x: 172, startPoint y: 122, endPoint x: 360, endPoint y: 133, distance: 188.4
click at [360, 133] on h1 "KIA SPORTAGE, 2012" at bounding box center [317, 129] width 297 height 20
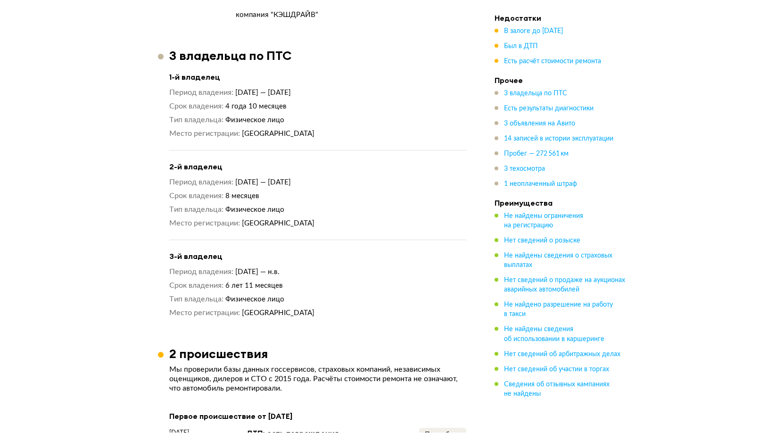
scroll to position [1122, 0]
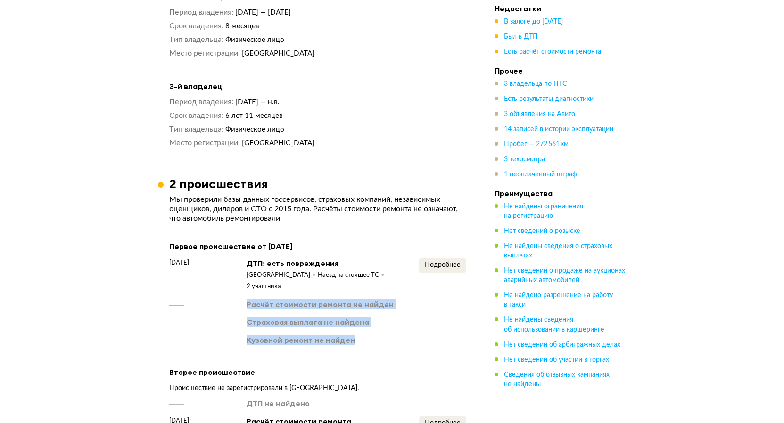
drag, startPoint x: 169, startPoint y: 226, endPoint x: 373, endPoint y: 309, distance: 220.3
click at [373, 309] on div "Первое происшествие от [DATE] [DATE] ДТП: есть повреждения [GEOGRAPHIC_DATA] На…" at bounding box center [317, 292] width 297 height 105
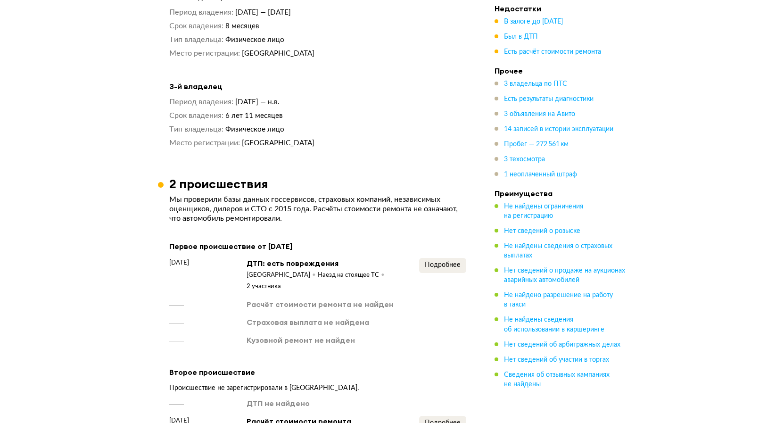
click at [167, 222] on article "2 происшествия Мы проверили базы данных госсервисов, страховых компаний, незави…" at bounding box center [318, 324] width 320 height 297
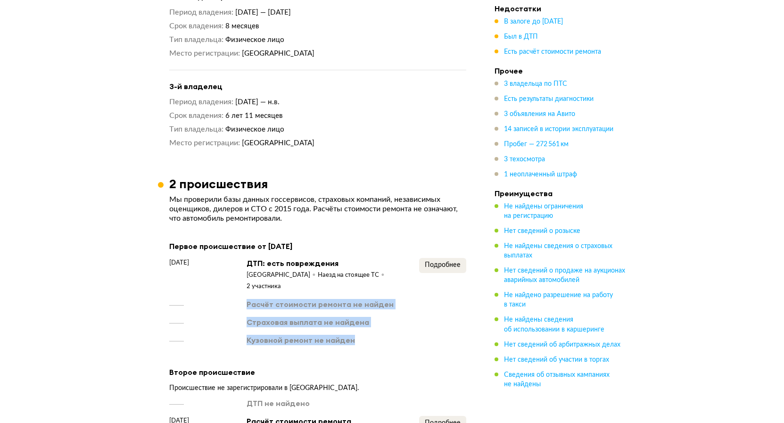
drag, startPoint x: 168, startPoint y: 230, endPoint x: 410, endPoint y: 315, distance: 256.4
click at [410, 315] on article "2 происшествия Мы проверили базы данных госсервисов, страховых компаний, незави…" at bounding box center [318, 324] width 320 height 297
click at [410, 335] on div "Кузовной ремонт не найден" at bounding box center [317, 340] width 297 height 10
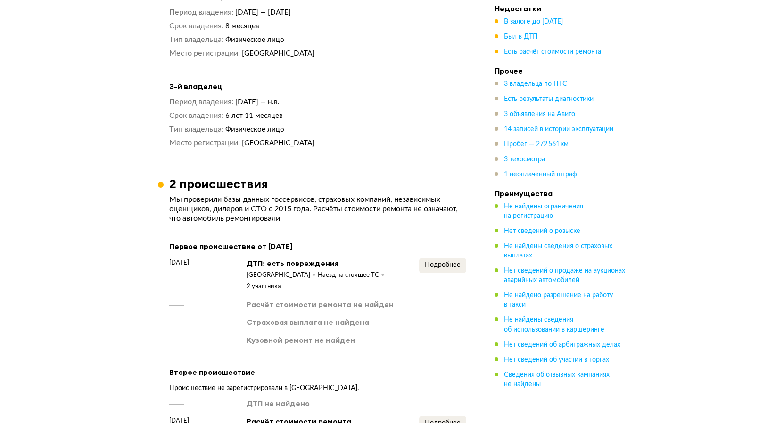
click at [171, 176] on h3 "2 происшествия" at bounding box center [218, 183] width 98 height 15
